Goal: Information Seeking & Learning: Compare options

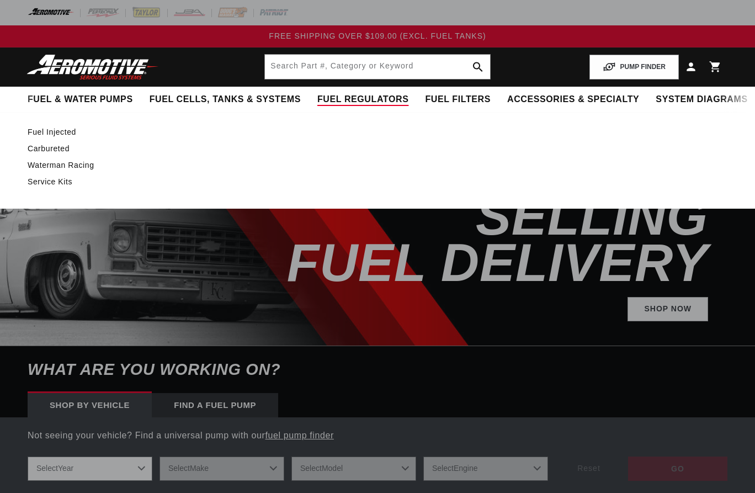
click at [318, 102] on span "Fuel Regulators" at bounding box center [363, 100] width 91 height 12
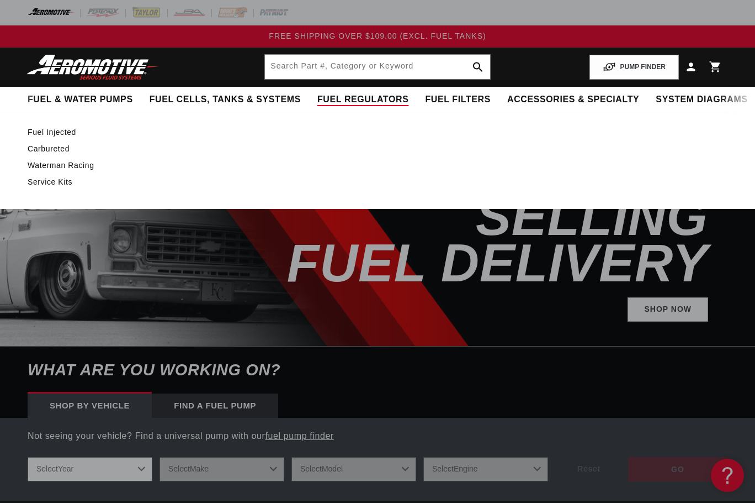
click at [40, 148] on link "Carbureted" at bounding box center [372, 149] width 689 height 10
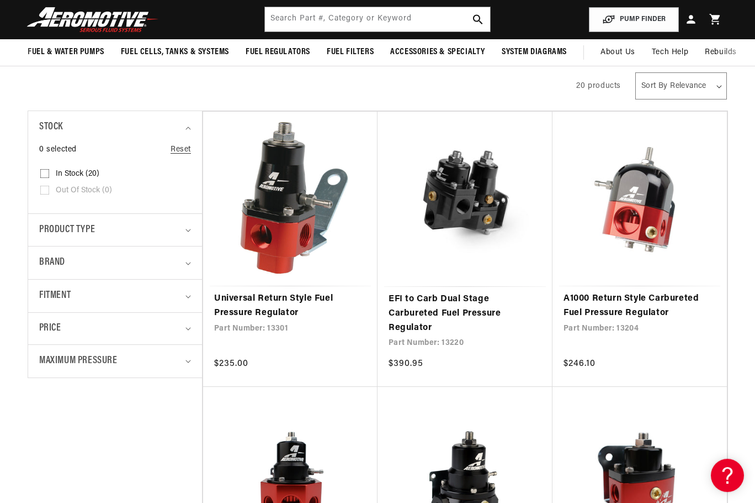
scroll to position [169, 0]
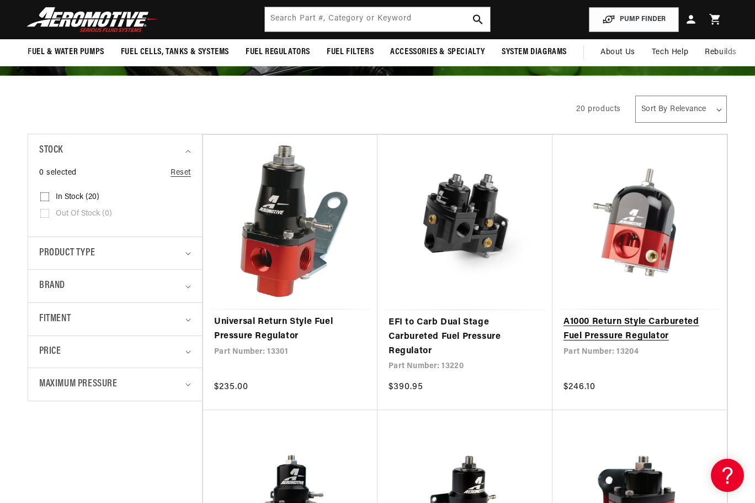
click at [648, 315] on link "A1000 Return Style Carbureted Fuel Pressure Regulator" at bounding box center [640, 329] width 152 height 28
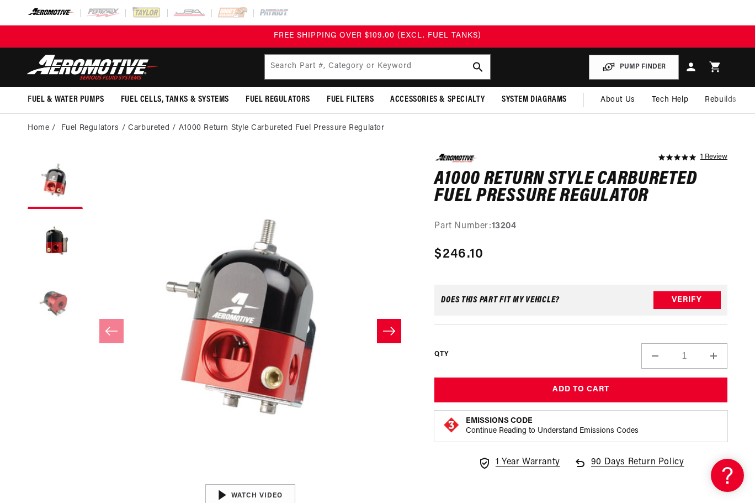
click at [53, 309] on button "Load image 3 in gallery view" at bounding box center [55, 302] width 55 height 55
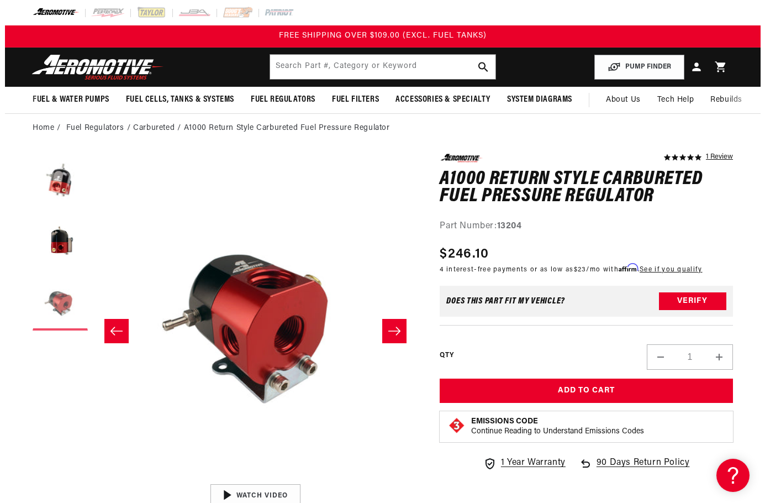
scroll to position [0, 649]
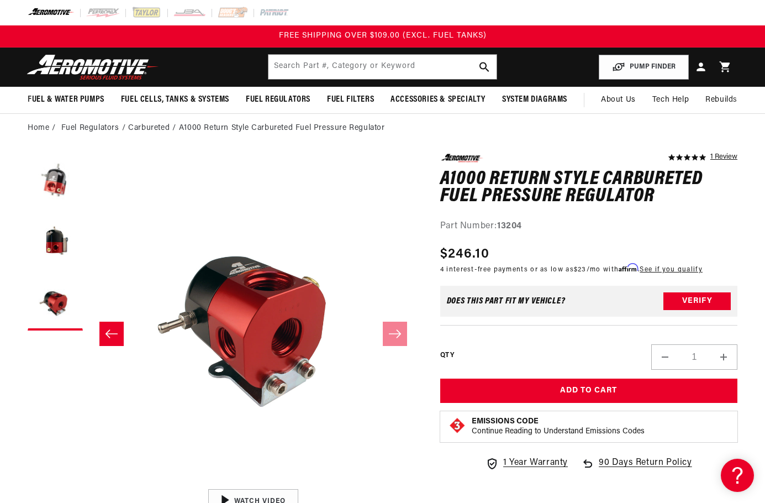
click at [60, 242] on div "Close dialog NOT SO FAST! No time to browse? No problem. Sign up and we'll keep…" at bounding box center [382, 251] width 765 height 503
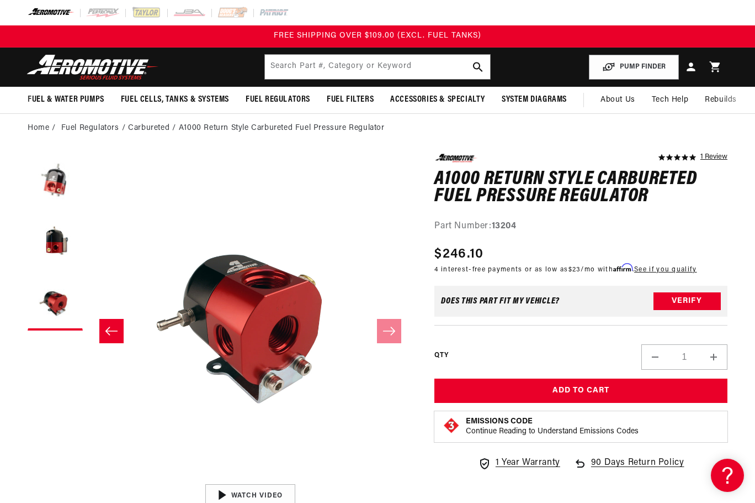
click at [60, 242] on button "Load image 2 in gallery view" at bounding box center [55, 241] width 55 height 55
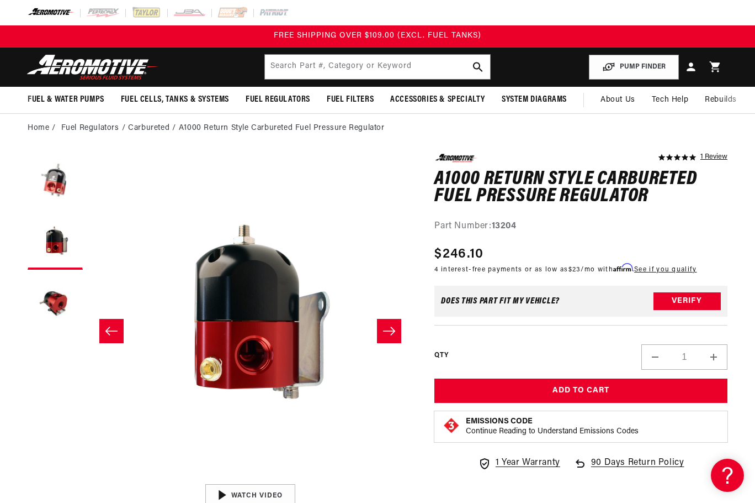
scroll to position [0, 324]
click at [52, 187] on button "Load image 1 in gallery view" at bounding box center [55, 181] width 55 height 55
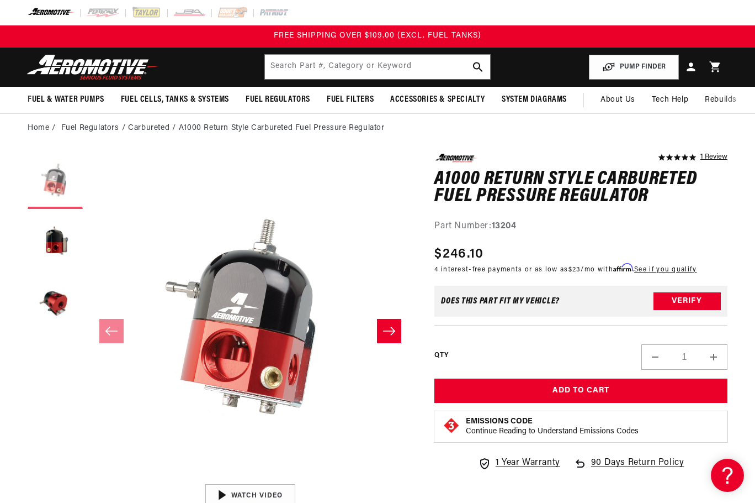
scroll to position [0, 0]
click at [50, 298] on button "Load image 3 in gallery view" at bounding box center [55, 302] width 55 height 55
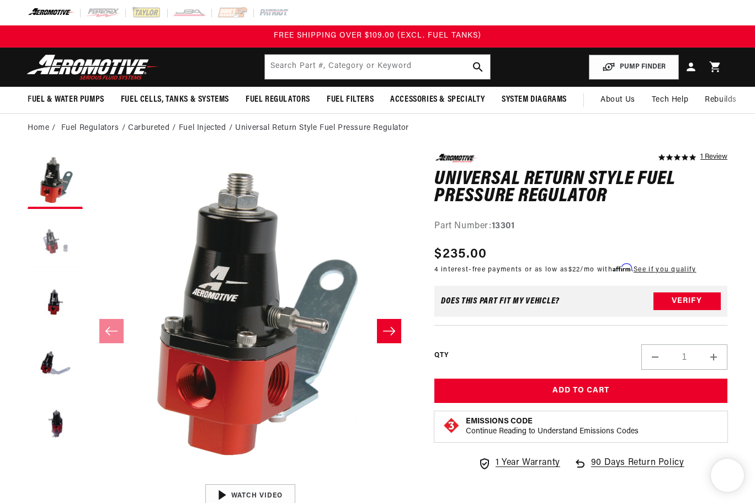
click at [49, 240] on button "Load image 2 in gallery view" at bounding box center [55, 241] width 55 height 55
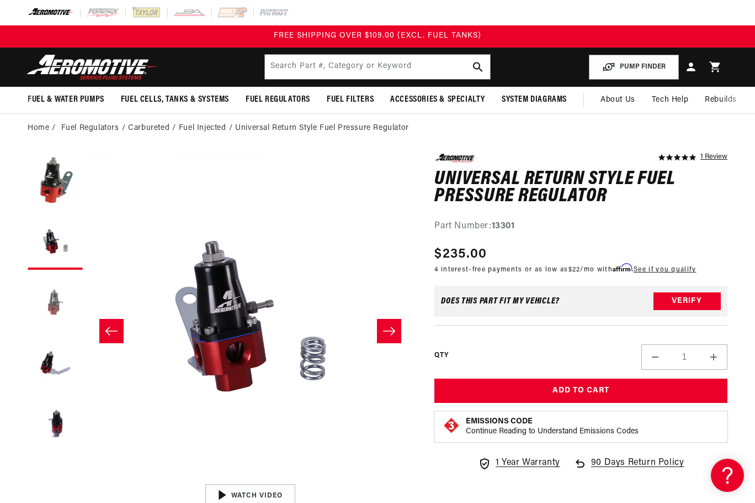
click at [52, 303] on button "Load image 3 in gallery view" at bounding box center [55, 302] width 55 height 55
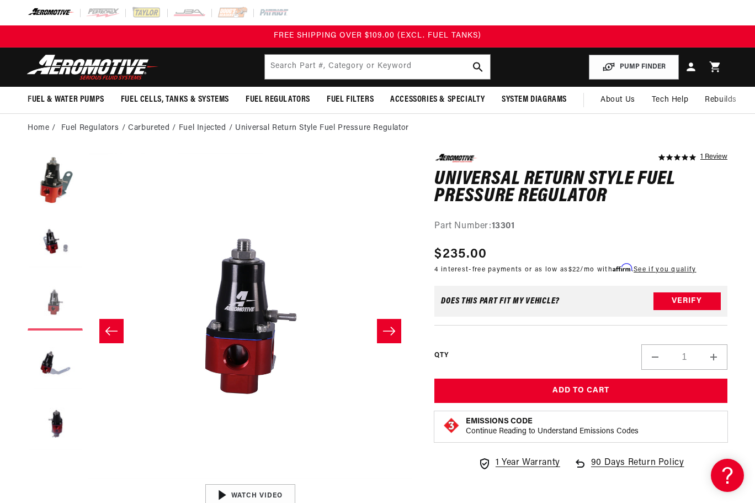
scroll to position [0, 649]
click at [54, 366] on button "Load image 4 in gallery view" at bounding box center [55, 363] width 55 height 55
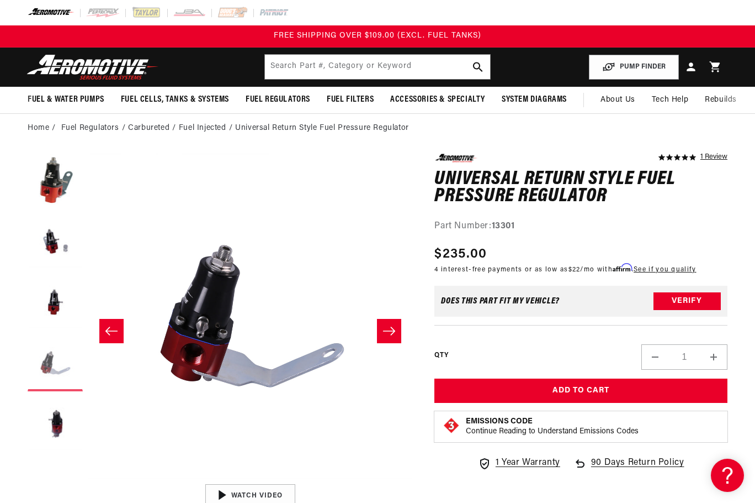
scroll to position [0, 973]
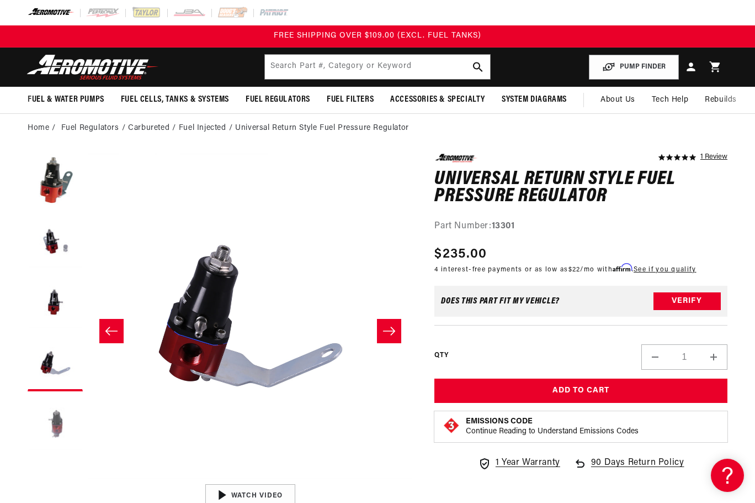
click at [56, 429] on button "Load image 5 in gallery view" at bounding box center [55, 424] width 55 height 55
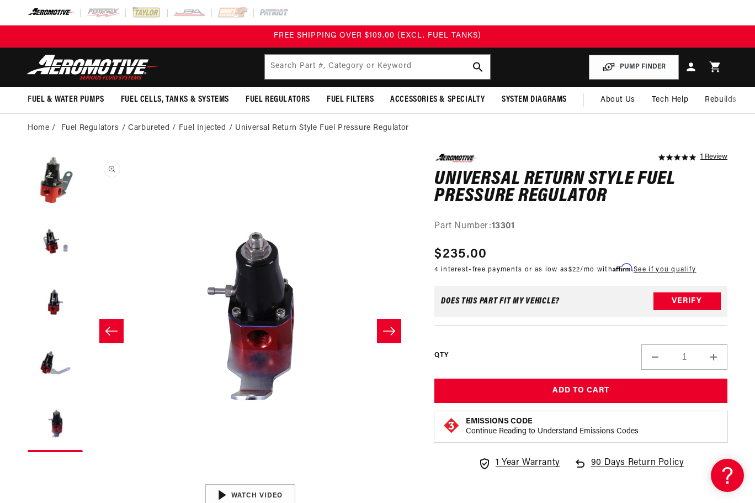
scroll to position [0, 1298]
click at [389, 334] on icon "Slide right" at bounding box center [389, 330] width 13 height 11
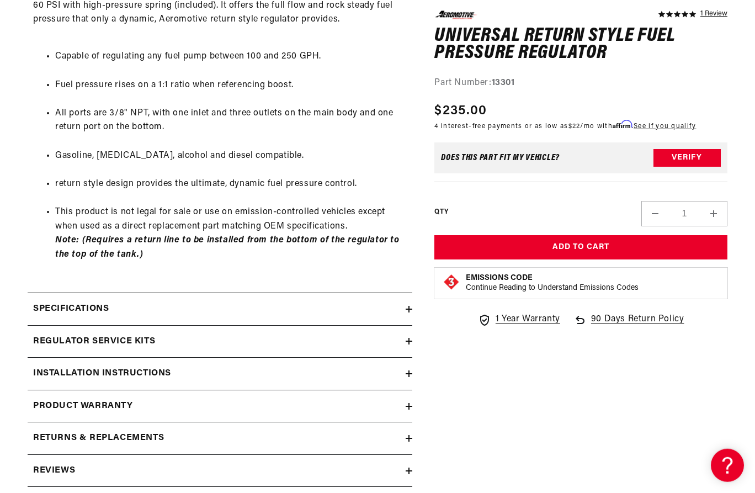
scroll to position [620, 0]
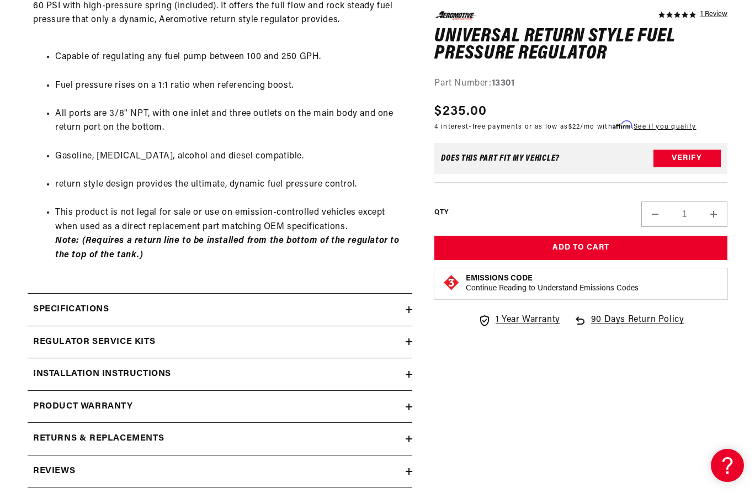
click at [402, 348] on div "Regulator Service Kits" at bounding box center [217, 342] width 378 height 14
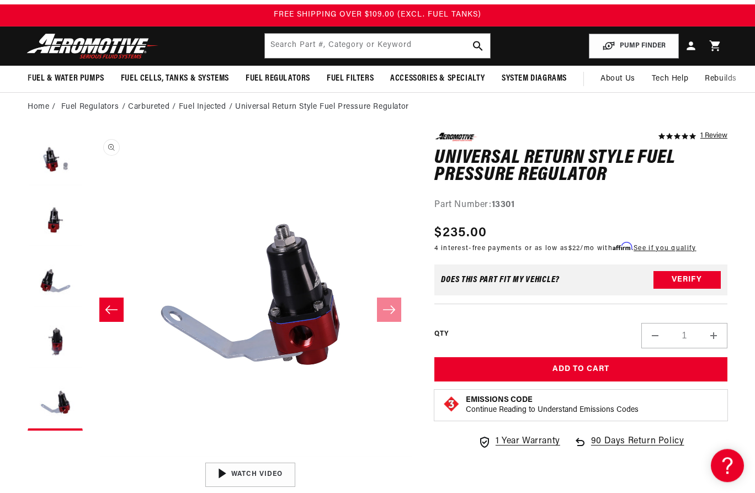
scroll to position [0, 0]
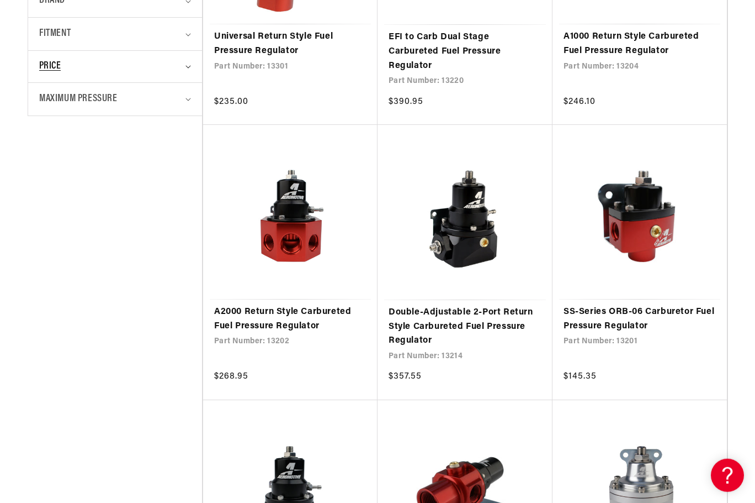
scroll to position [563, 0]
